Goal: Information Seeking & Learning: Compare options

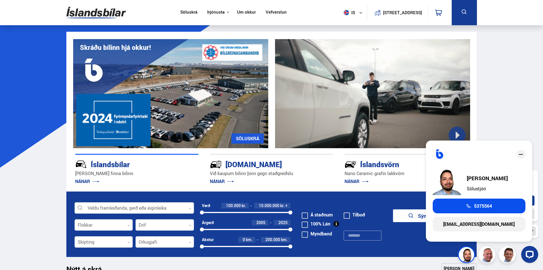
click at [520, 153] on icon "close" at bounding box center [520, 154] width 7 height 7
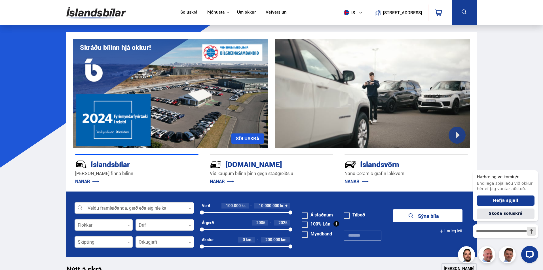
click at [244, 14] on link "Um okkur" at bounding box center [246, 13] width 19 height 6
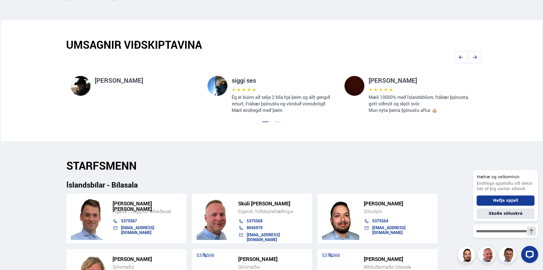
scroll to position [340, 0]
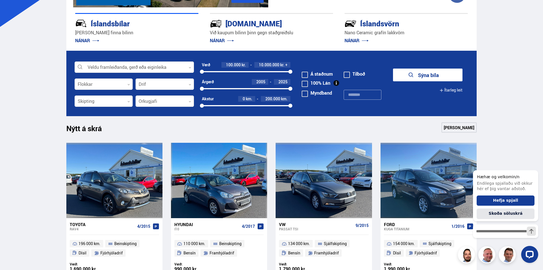
scroll to position [113, 0]
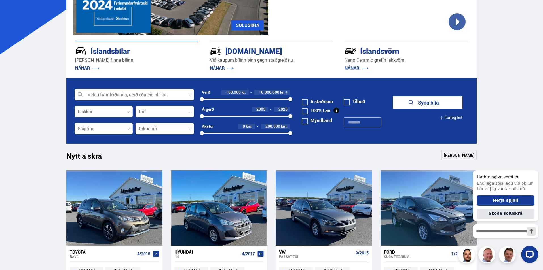
click at [187, 127] on div at bounding box center [165, 128] width 58 height 11
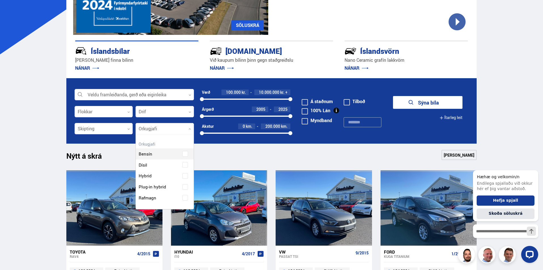
scroll to position [75, 58]
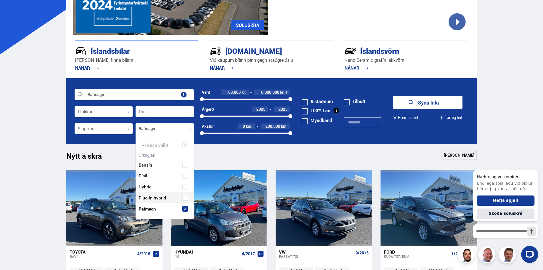
click at [185, 196] on div "Bensín Dísil Hybrid Plug-in hybrid Rafmagn" at bounding box center [165, 183] width 58 height 64
click at [286, 152] on div "Nýtt á skrá Sjá meira" at bounding box center [271, 157] width 410 height 14
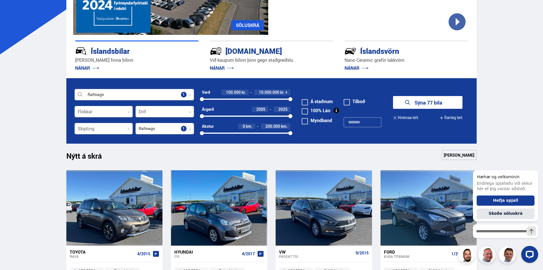
click at [459, 157] on link "[PERSON_NAME]" at bounding box center [458, 155] width 35 height 10
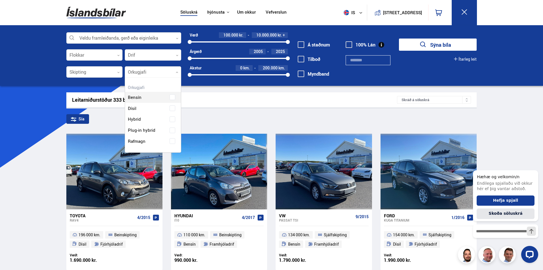
click at [177, 71] on icon at bounding box center [177, 72] width 3 height 3
click at [172, 140] on div "Bensín Dísil Hybrid Plug-in hybrid Rafmagn" at bounding box center [153, 115] width 56 height 64
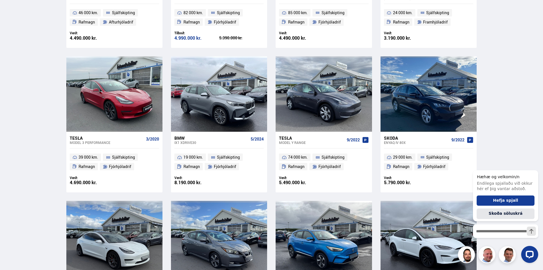
scroll to position [510, 0]
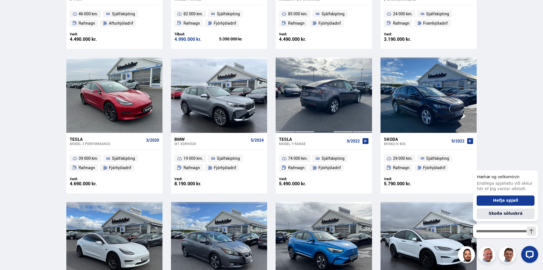
click at [331, 105] on div at bounding box center [323, 95] width 19 height 75
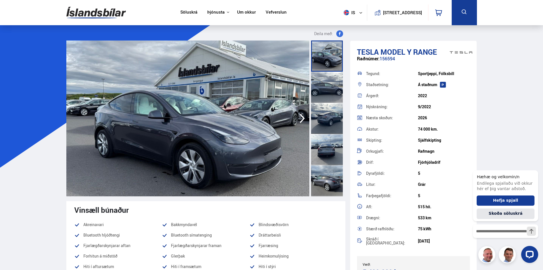
click at [303, 116] on icon "button" at bounding box center [302, 119] width 11 height 14
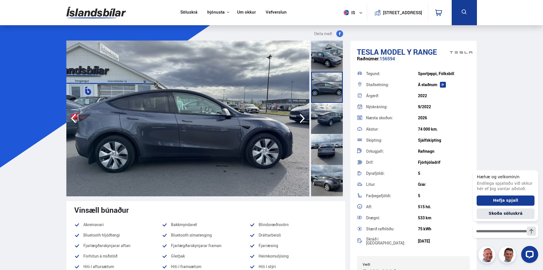
click at [304, 120] on icon "button" at bounding box center [302, 119] width 11 height 14
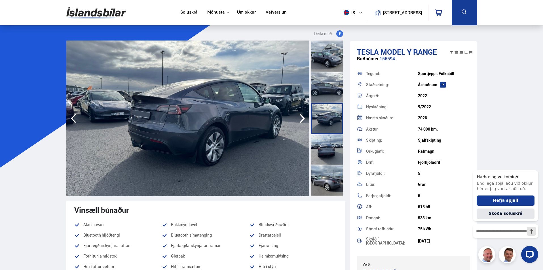
click at [306, 117] on icon "button" at bounding box center [302, 119] width 11 height 14
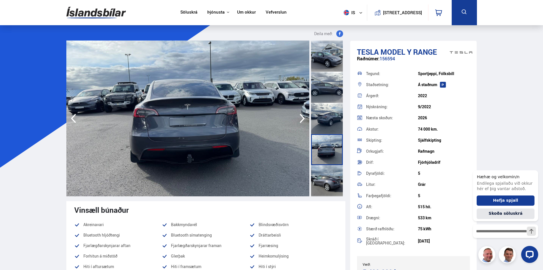
click at [304, 118] on icon "button" at bounding box center [302, 118] width 5 height 9
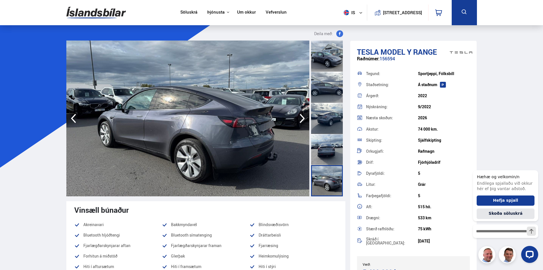
click at [250, 133] on img at bounding box center [187, 119] width 243 height 156
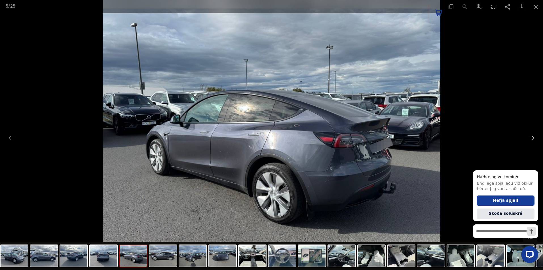
click at [530, 136] on button "Next slide" at bounding box center [531, 137] width 12 height 11
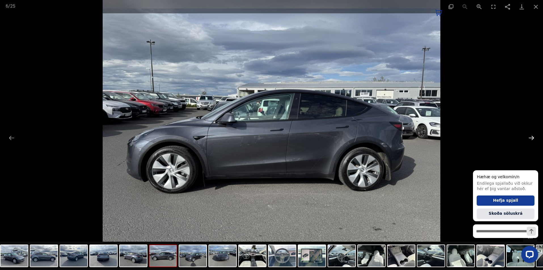
click at [532, 137] on button "Next slide" at bounding box center [531, 137] width 12 height 11
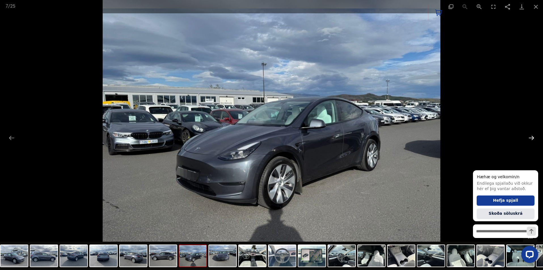
click at [532, 137] on button "Next slide" at bounding box center [531, 137] width 12 height 11
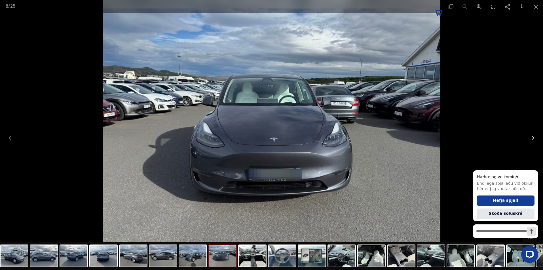
click at [532, 137] on button "Next slide" at bounding box center [531, 137] width 12 height 11
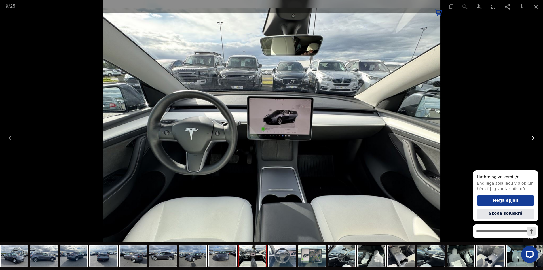
click at [532, 137] on button "Next slide" at bounding box center [531, 137] width 12 height 11
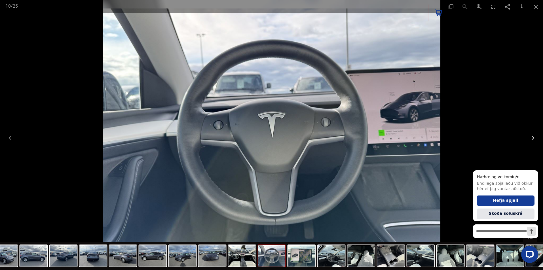
click at [532, 137] on button "Next slide" at bounding box center [531, 137] width 12 height 11
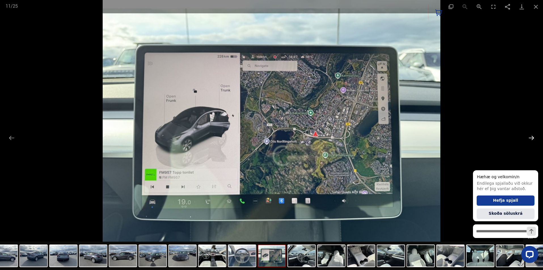
click at [532, 137] on button "Next slide" at bounding box center [531, 137] width 12 height 11
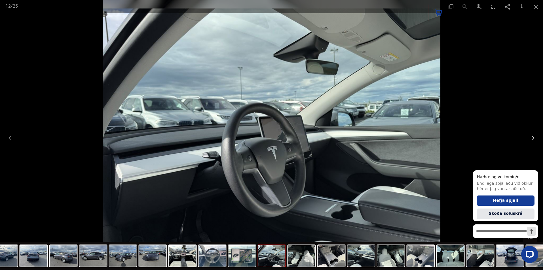
click at [532, 137] on button "Next slide" at bounding box center [531, 137] width 12 height 11
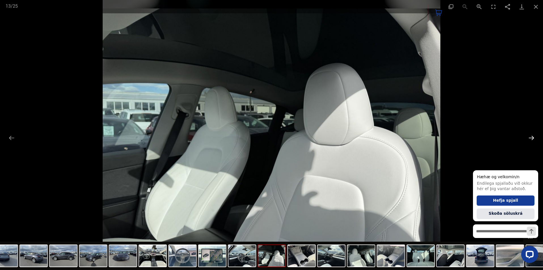
click at [532, 137] on button "Next slide" at bounding box center [531, 137] width 12 height 11
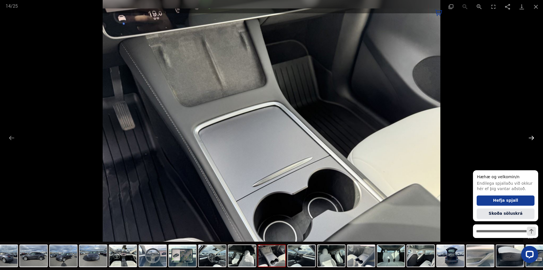
click at [532, 137] on button "Next slide" at bounding box center [531, 137] width 12 height 11
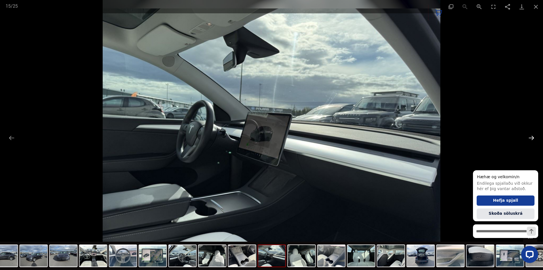
click at [532, 137] on button "Next slide" at bounding box center [531, 137] width 12 height 11
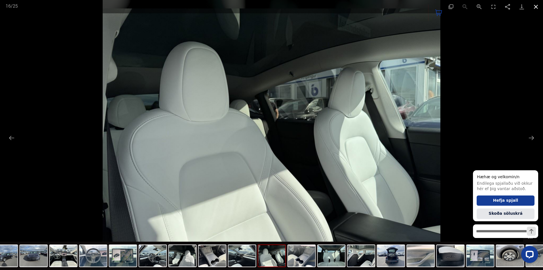
click at [538, 7] on button "Close gallery" at bounding box center [536, 6] width 14 height 13
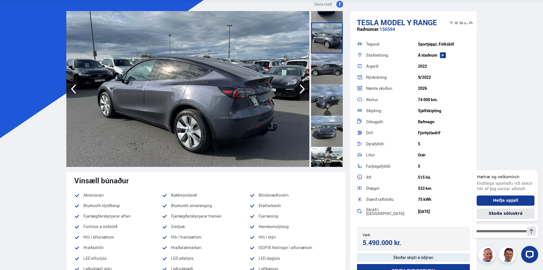
scroll to position [28, 0]
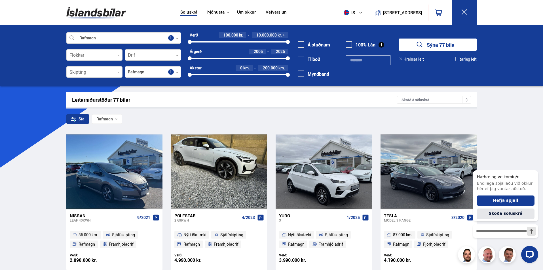
click at [177, 55] on icon at bounding box center [177, 55] width 3 height 3
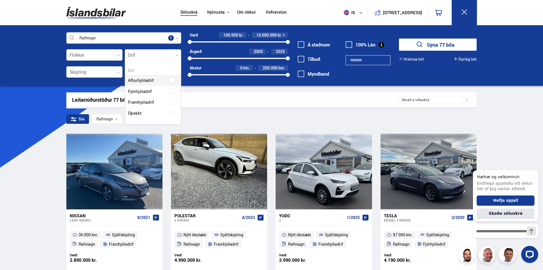
scroll to position [64, 56]
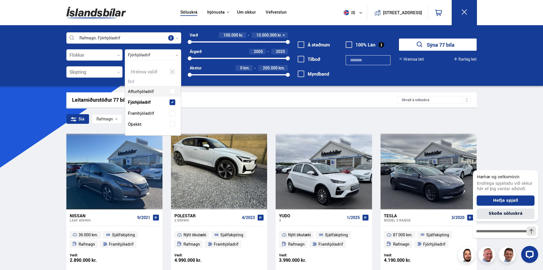
click at [173, 91] on div "Afturhjóladrif Fjórhjóladrif Framhjóladrif Óþekkt" at bounding box center [153, 103] width 56 height 52
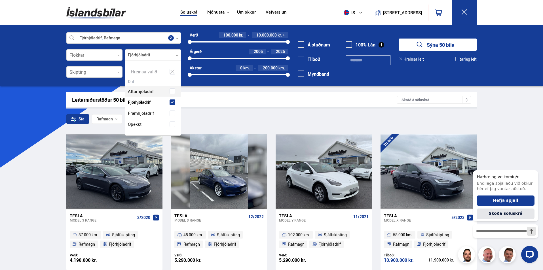
click at [205, 99] on div "Leitarniðurstöður 50 bílar" at bounding box center [234, 100] width 325 height 6
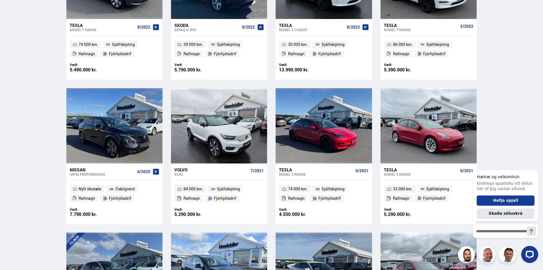
scroll to position [482, 0]
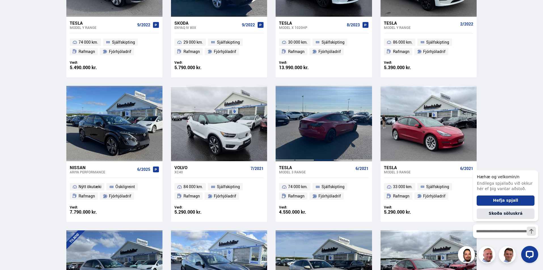
click at [317, 144] on div at bounding box center [323, 123] width 19 height 75
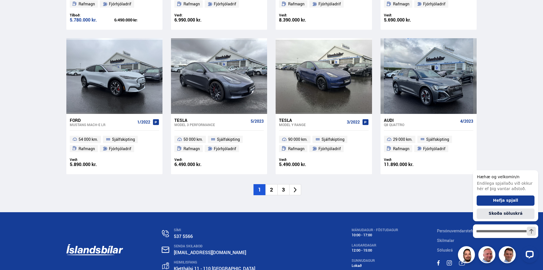
scroll to position [826, 0]
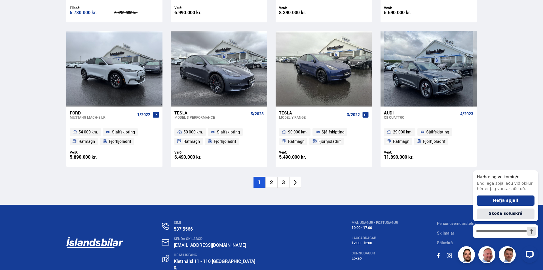
click at [271, 184] on li "2" at bounding box center [271, 182] width 12 height 11
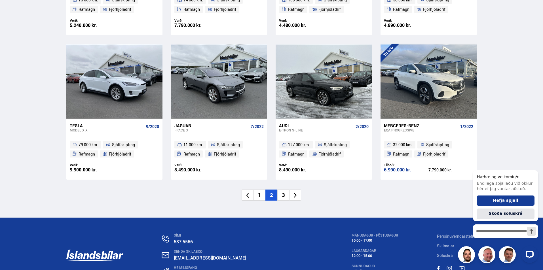
scroll to position [822, 0]
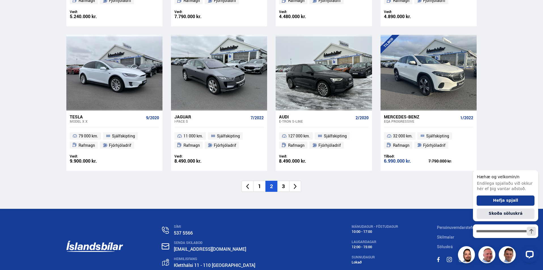
click at [285, 188] on li "3" at bounding box center [283, 186] width 12 height 11
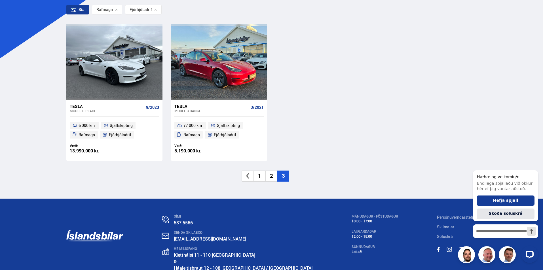
scroll to position [113, 0]
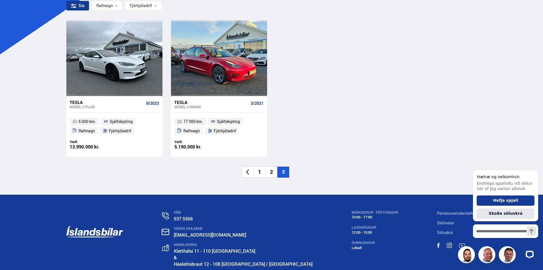
click at [261, 170] on li "1" at bounding box center [259, 172] width 12 height 11
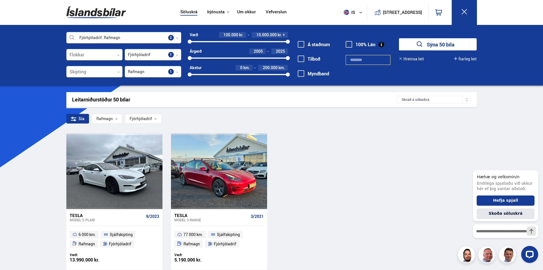
scroll to position [0, 0]
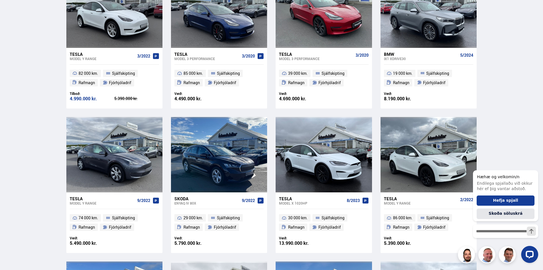
scroll to position [312, 0]
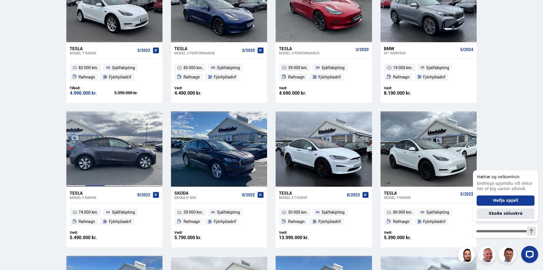
drag, startPoint x: 103, startPoint y: 155, endPoint x: 107, endPoint y: 155, distance: 3.4
click at [104, 155] on div at bounding box center [94, 148] width 19 height 75
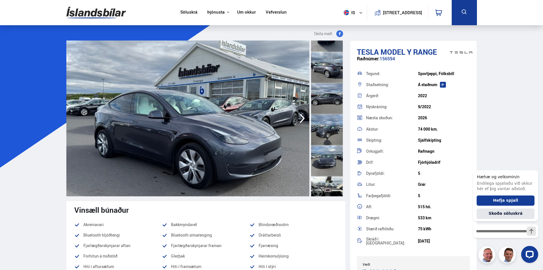
click at [329, 67] on div at bounding box center [327, 67] width 32 height 31
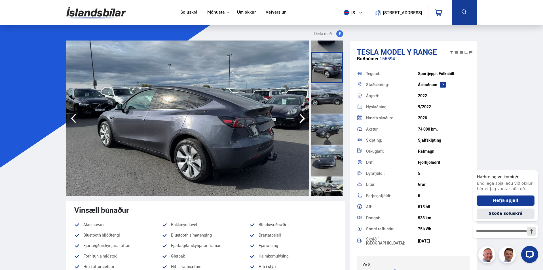
click at [242, 133] on img at bounding box center [187, 119] width 243 height 156
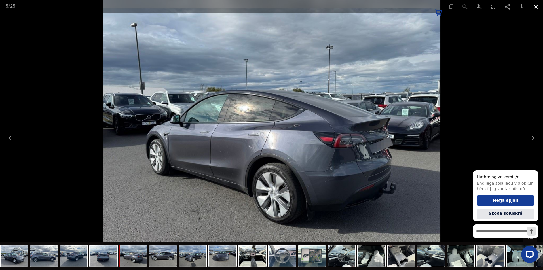
click at [536, 7] on button "Close gallery" at bounding box center [536, 6] width 14 height 13
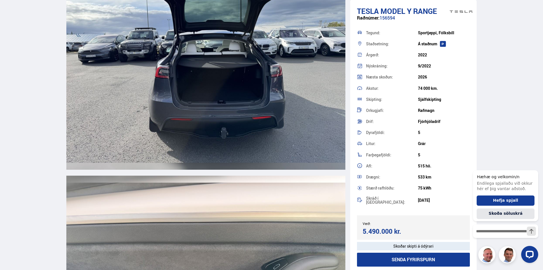
scroll to position [5216, 0]
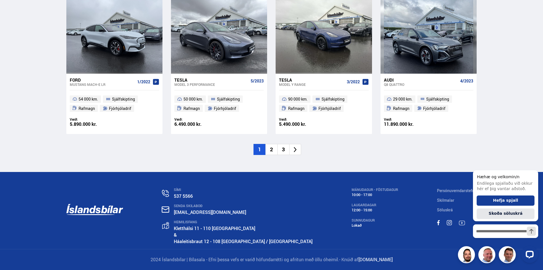
scroll to position [373, 0]
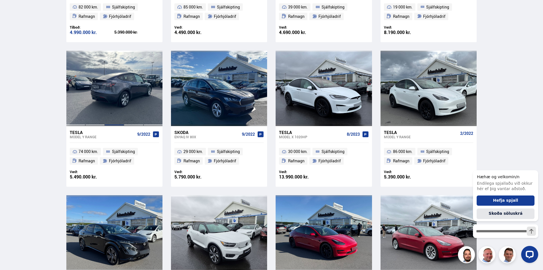
click at [120, 102] on div at bounding box center [114, 88] width 19 height 75
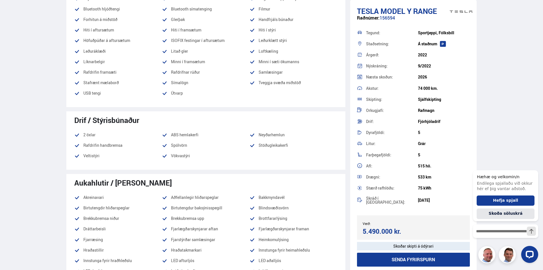
scroll to position [425, 0]
